Goal: Navigation & Orientation: Go to known website

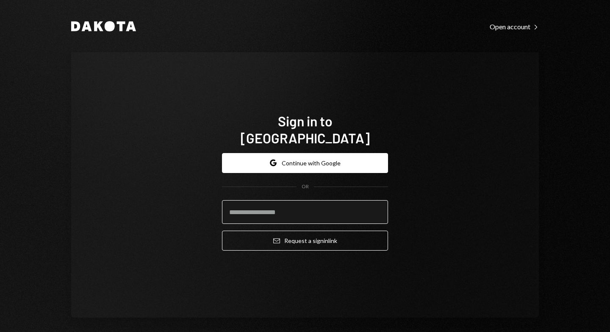
click at [284, 203] on input "email" at bounding box center [305, 212] width 166 height 24
type input "**********"
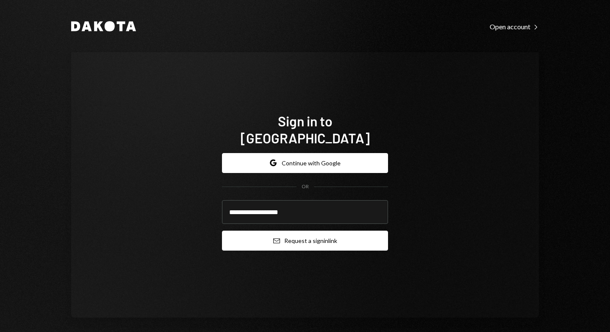
click at [312, 235] on button "Email Request a sign in link" at bounding box center [305, 240] width 166 height 20
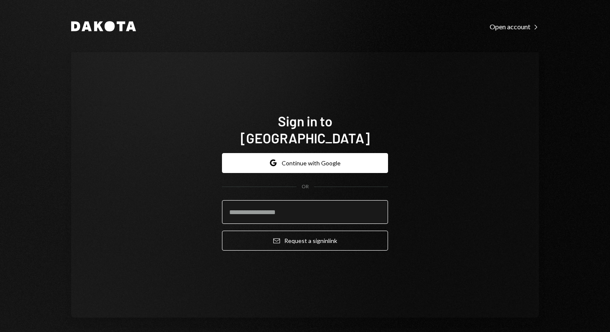
click at [304, 202] on input "email" at bounding box center [305, 212] width 166 height 24
type input "**********"
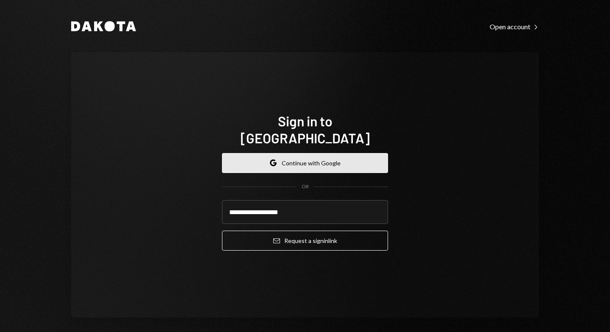
click at [303, 161] on button "Google Continue with Google" at bounding box center [305, 163] width 166 height 20
click at [299, 153] on button "Google Continue with Google" at bounding box center [305, 163] width 166 height 20
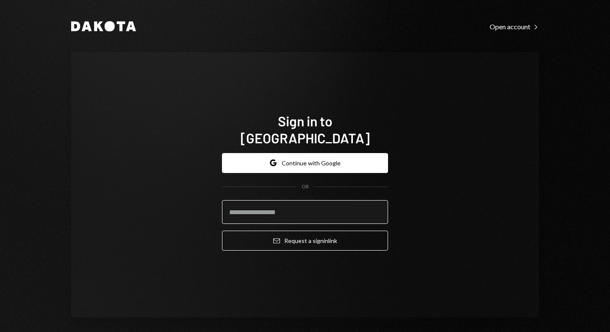
click at [282, 206] on input "email" at bounding box center [305, 212] width 166 height 24
type input "**********"
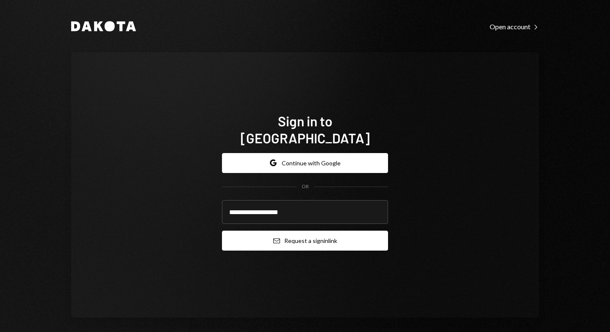
click at [304, 231] on button "Email Request a sign in link" at bounding box center [305, 240] width 166 height 20
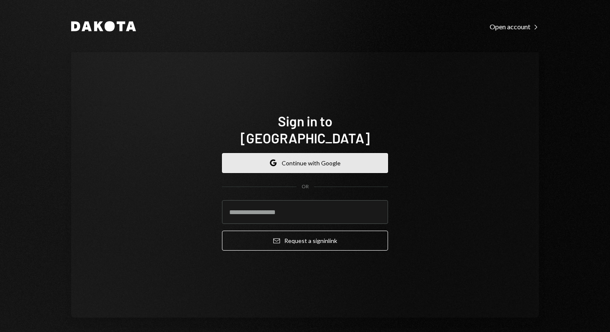
click at [305, 153] on button "Google Continue with Google" at bounding box center [305, 163] width 166 height 20
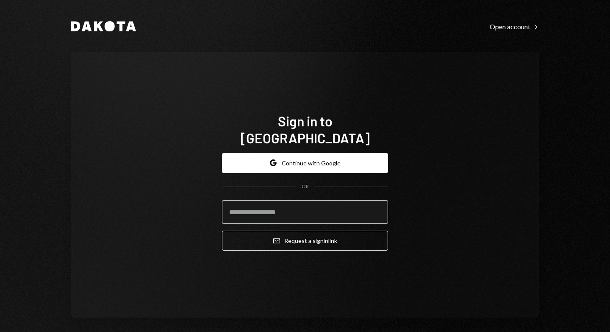
click at [291, 203] on input "email" at bounding box center [305, 212] width 166 height 24
type input "**********"
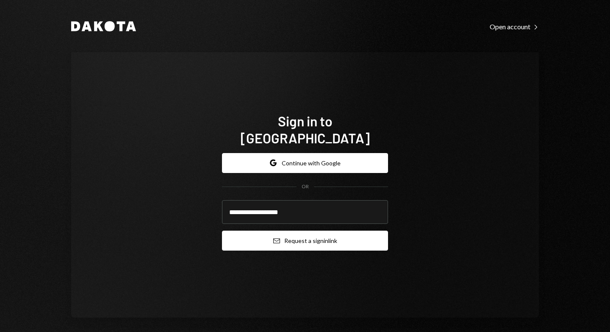
click at [290, 231] on button "Email Request a sign in link" at bounding box center [305, 240] width 166 height 20
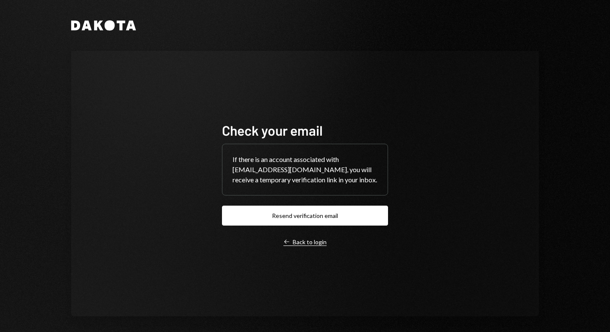
click at [307, 243] on div "Left Arrow Back to login" at bounding box center [304, 242] width 43 height 8
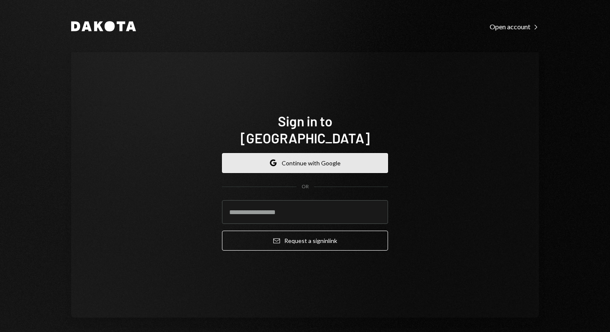
click at [281, 153] on button "Google Continue with Google" at bounding box center [305, 163] width 166 height 20
click at [295, 157] on button "Google Continue with Google" at bounding box center [305, 163] width 166 height 20
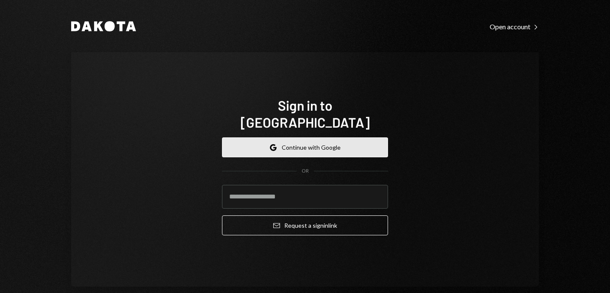
click at [301, 140] on button "Google Continue with Google" at bounding box center [305, 147] width 166 height 20
click at [315, 141] on button "Google Continue with Google" at bounding box center [305, 147] width 166 height 20
click at [370, 141] on button "Google Continue with Google" at bounding box center [305, 147] width 166 height 20
click at [351, 139] on button "Google Continue with Google" at bounding box center [305, 147] width 166 height 20
click at [370, 145] on button "Google Continue with Google" at bounding box center [305, 147] width 166 height 20
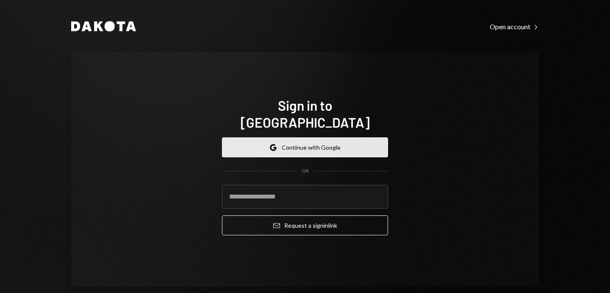
click at [324, 139] on button "Google Continue with Google" at bounding box center [305, 147] width 166 height 20
click at [307, 143] on button "Google Continue with Google" at bounding box center [305, 147] width 166 height 20
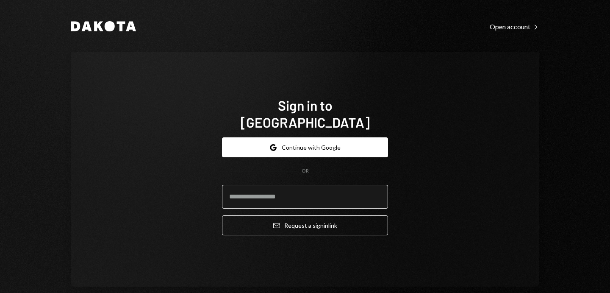
click at [262, 185] on input "email" at bounding box center [305, 197] width 166 height 24
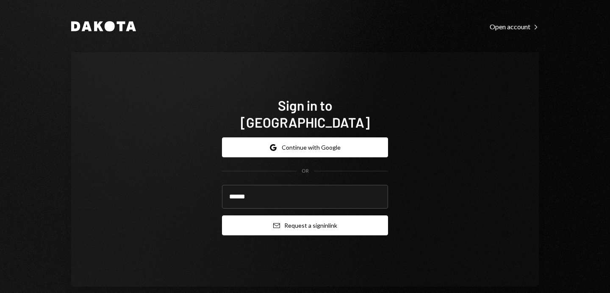
type input "**********"
click at [295, 217] on button "Email Request a sign in link" at bounding box center [305, 225] width 166 height 20
